Goal: Task Accomplishment & Management: Use online tool/utility

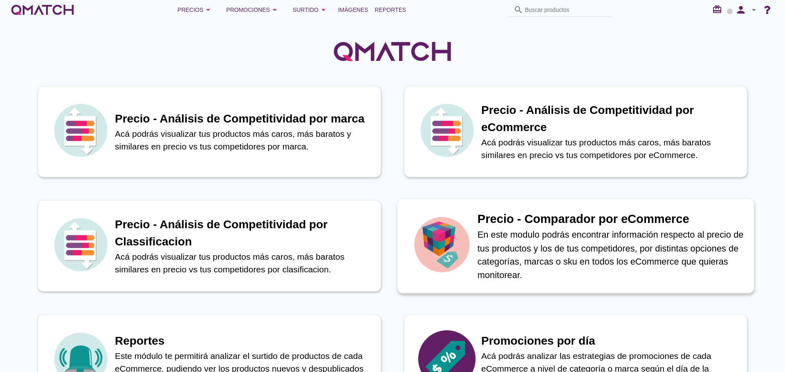
click at [606, 246] on p "En este modulo podrás encontrar información respecto al precio de tus productos…" at bounding box center [611, 255] width 268 height 54
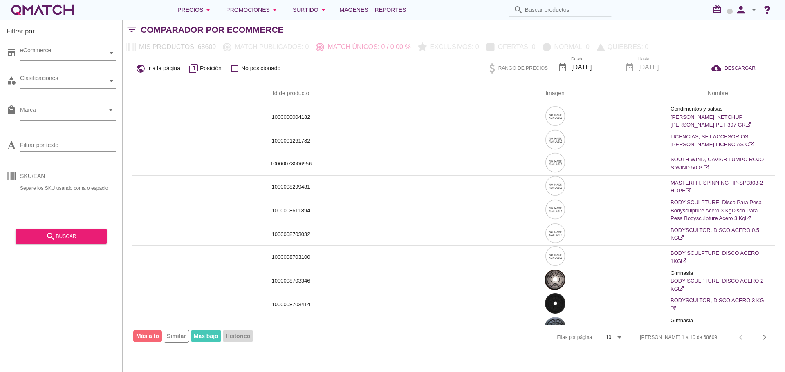
click at [752, 8] on icon "arrow_drop_down" at bounding box center [754, 10] width 10 height 10
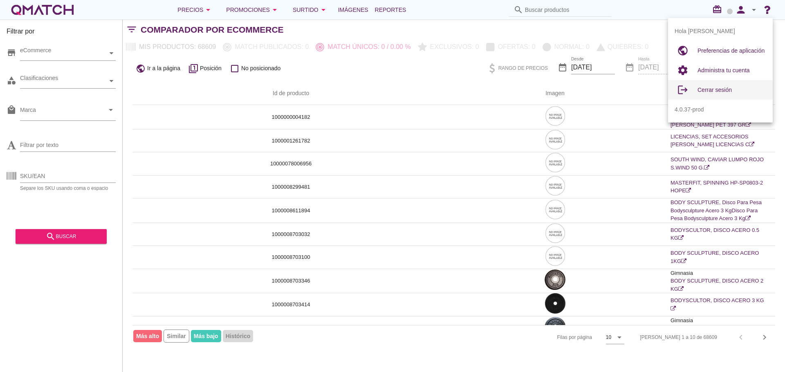
click at [721, 94] on div "Cerrar sesión" at bounding box center [731, 90] width 69 height 10
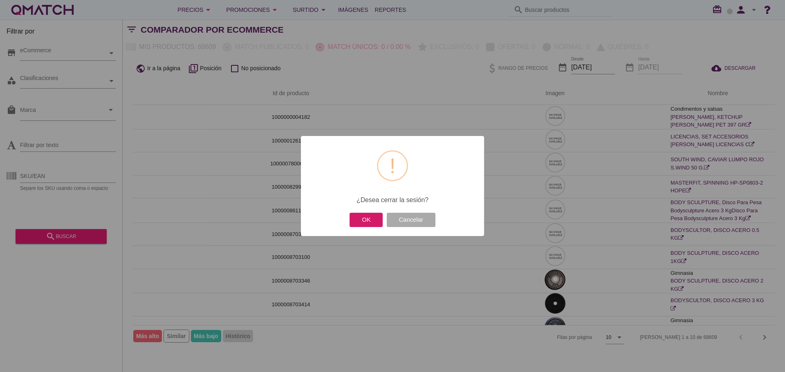
click at [363, 221] on button "OK" at bounding box center [366, 220] width 33 height 14
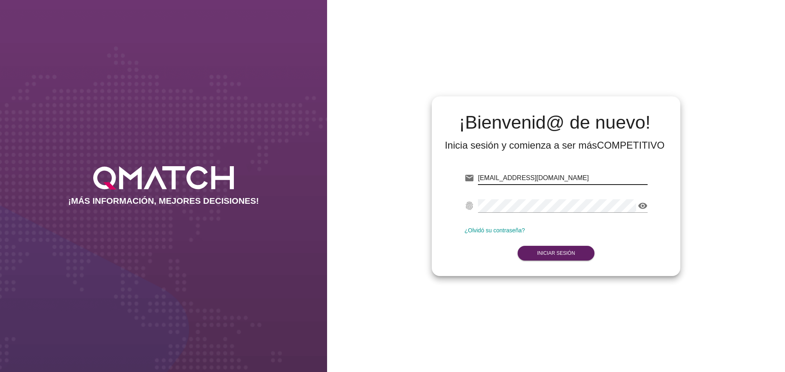
drag, startPoint x: 552, startPoint y: 178, endPoint x: 395, endPoint y: 174, distance: 156.6
click at [396, 174] on div "¡Bienvenid@ de nuevo! Inicia sesión y comienza a ser más COMPETITIVO email test…" at bounding box center [556, 186] width 458 height 372
paste input "Felipe Marín"
click at [567, 183] on input "[EMAIL_ADDRESS][DOMAIN_NAME]" at bounding box center [563, 178] width 170 height 13
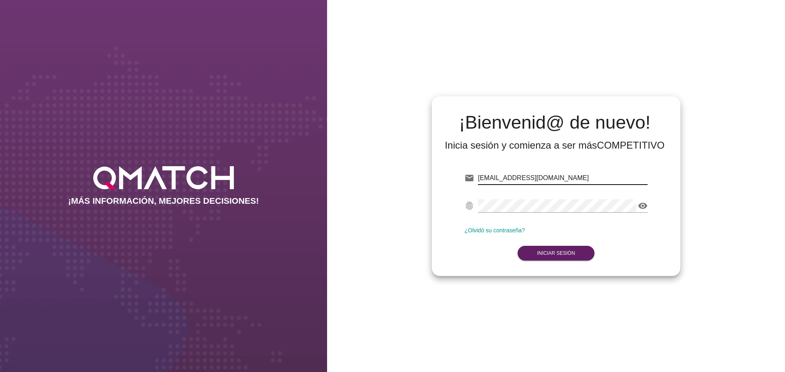
click at [567, 183] on input "[EMAIL_ADDRESS][DOMAIN_NAME]" at bounding box center [563, 178] width 170 height 13
paste input "felipe.marin@cencosud.cl"
type input "felipe.marin@cencosud.cl"
click at [575, 248] on button "Iniciar Sesión" at bounding box center [556, 253] width 77 height 15
